Goal: Find specific page/section: Find specific page/section

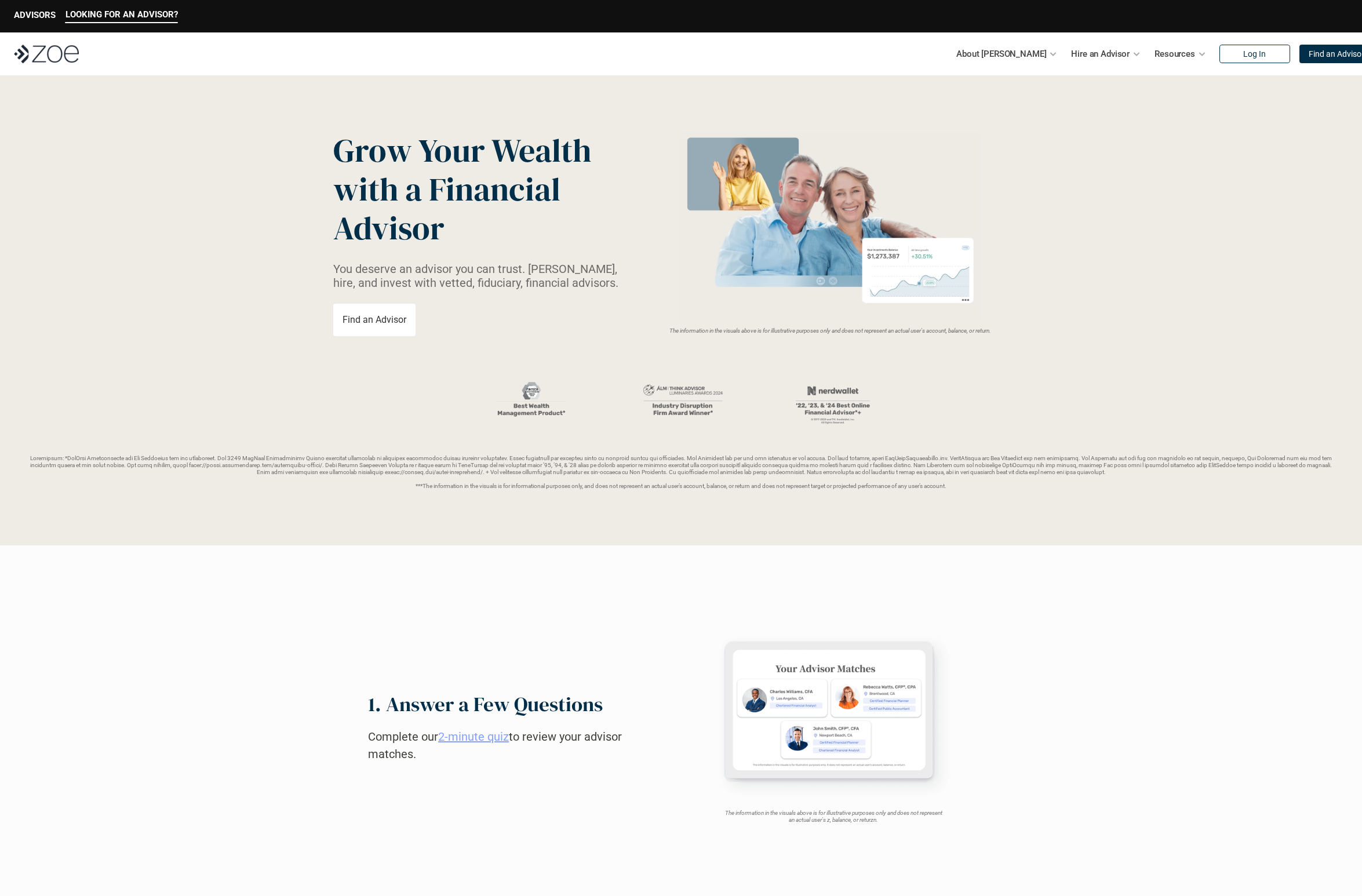
click at [24, 1] on div "LOOKING FOR AN ADVISOR? ADVISORS" at bounding box center [681, 16] width 1362 height 32
click at [29, 14] on p "ADVISORS" at bounding box center [34, 15] width 42 height 10
